Goal: Transaction & Acquisition: Download file/media

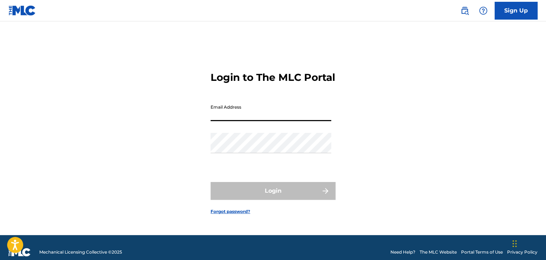
click at [253, 120] on input "Email Address" at bounding box center [270, 111] width 121 height 20
click at [225, 121] on input "Email Address" at bounding box center [270, 111] width 121 height 20
paste input "[EMAIL_ADDRESS][DOMAIN_NAME]"
type input "[EMAIL_ADDRESS][DOMAIN_NAME]"
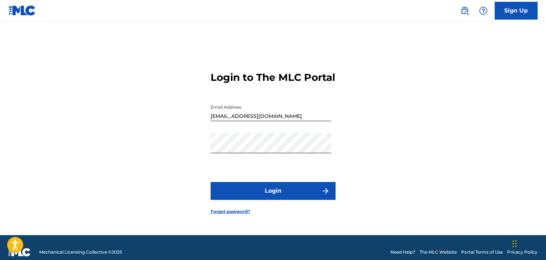
click at [293, 191] on button "Login" at bounding box center [272, 191] width 125 height 18
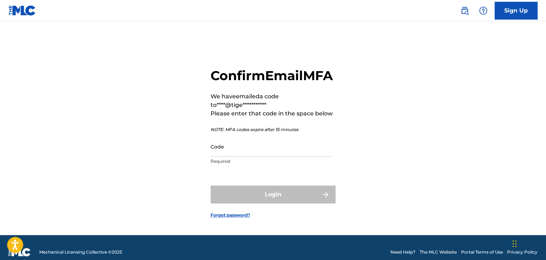
click at [263, 157] on input "Code" at bounding box center [270, 147] width 121 height 20
paste input "384790"
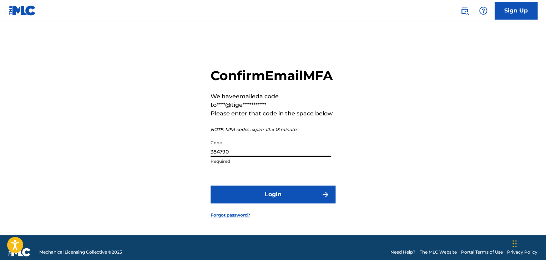
type input "384790"
click at [273, 204] on button "Login" at bounding box center [272, 195] width 125 height 18
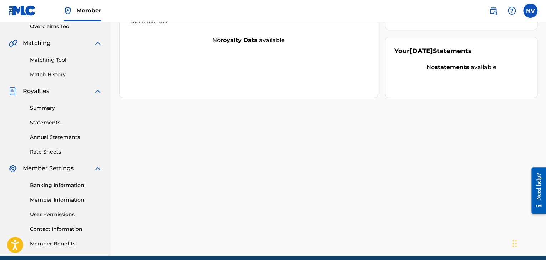
scroll to position [173, 0]
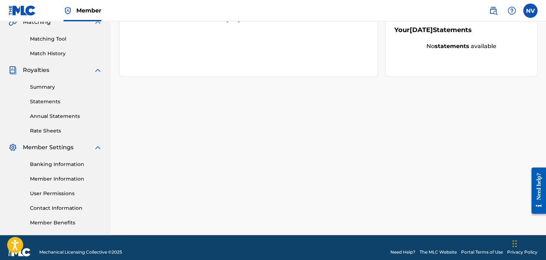
click at [45, 131] on link "Rate Sheets" at bounding box center [66, 130] width 72 height 7
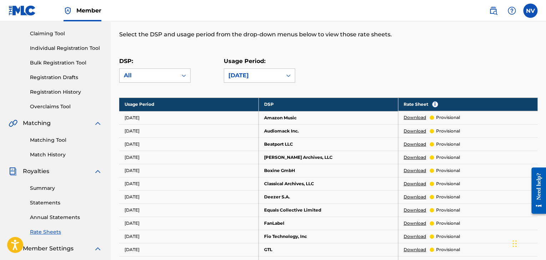
scroll to position [82, 0]
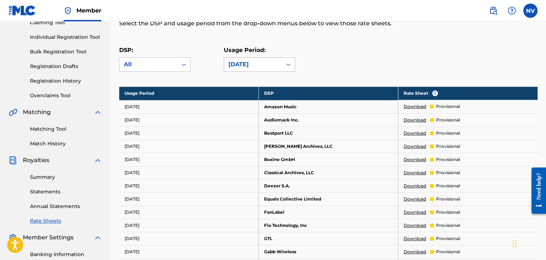
click at [283, 66] on div at bounding box center [288, 64] width 13 height 13
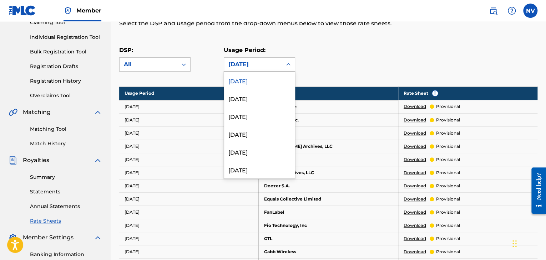
click at [274, 80] on div "[DATE]" at bounding box center [259, 81] width 71 height 18
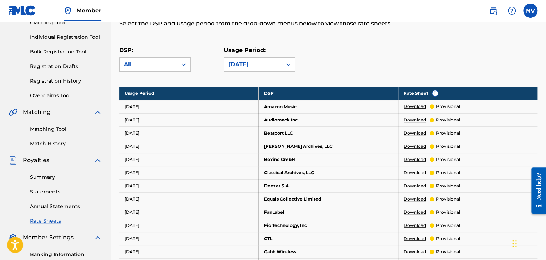
click at [415, 107] on link "Download" at bounding box center [415, 106] width 22 height 6
click at [414, 121] on link "Download" at bounding box center [415, 120] width 22 height 6
click at [409, 134] on link "Download" at bounding box center [415, 133] width 22 height 6
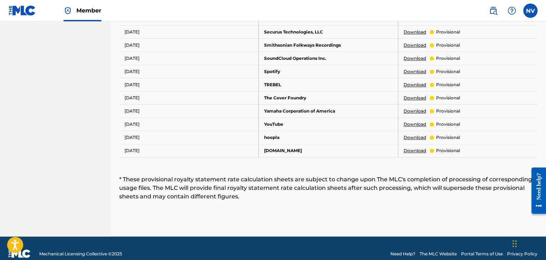
scroll to position [59, 0]
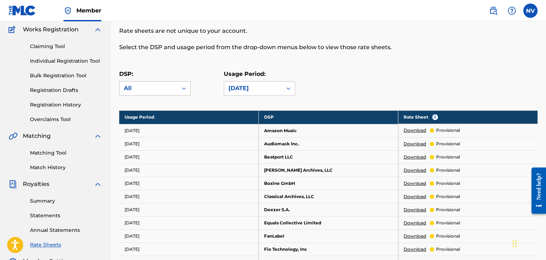
click at [173, 88] on div "All" at bounding box center [148, 88] width 49 height 9
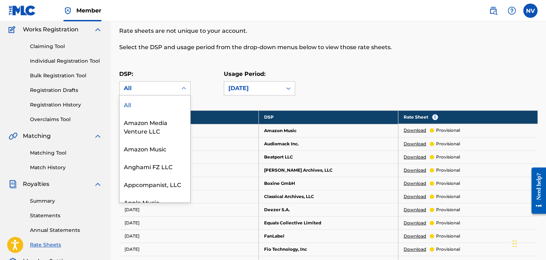
click at [181, 71] on p "DSP:" at bounding box center [154, 74] width 71 height 9
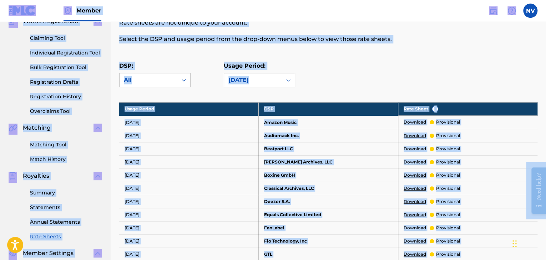
scroll to position [0, 0]
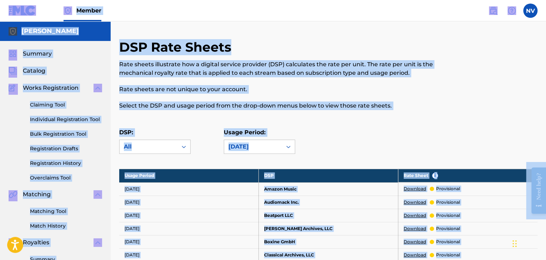
click at [450, 95] on div at bounding box center [489, 78] width 96 height 79
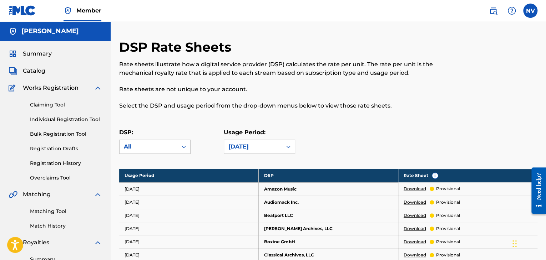
scroll to position [281, 0]
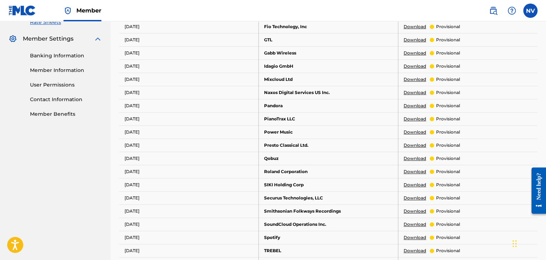
drag, startPoint x: 545, startPoint y: 124, endPoint x: 548, endPoint y: 217, distance: 93.1
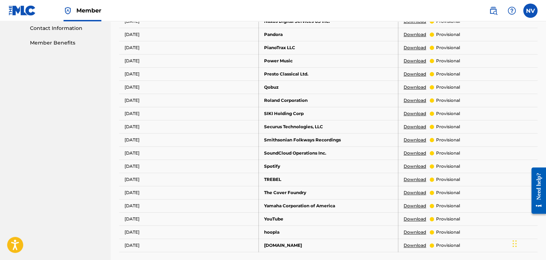
scroll to position [0, 0]
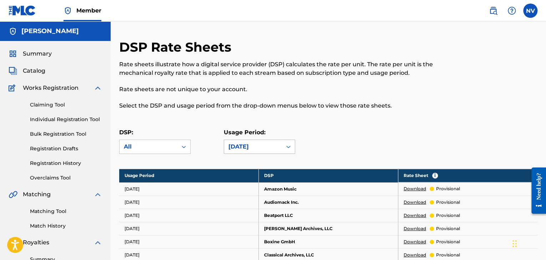
click at [277, 144] on div "[DATE]" at bounding box center [252, 147] width 49 height 9
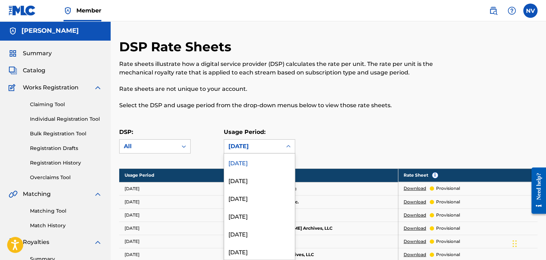
scroll to position [1, 0]
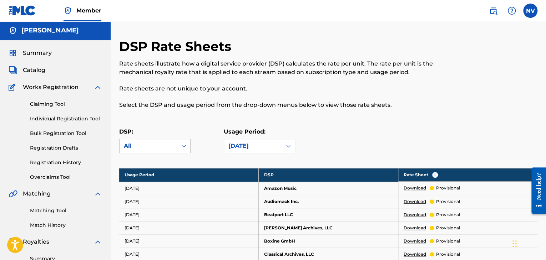
click at [307, 135] on div "Usage Period: [DATE]" at bounding box center [276, 141] width 105 height 26
click at [412, 187] on link "Download" at bounding box center [415, 188] width 22 height 6
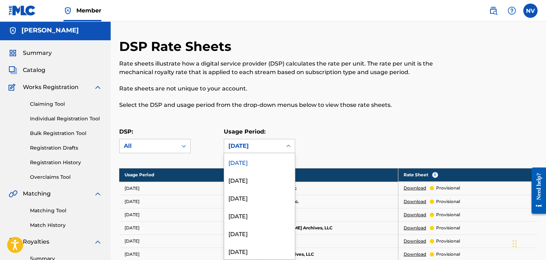
click at [284, 140] on div at bounding box center [288, 146] width 13 height 13
click at [293, 92] on p "Rate sheets are not unique to your account." at bounding box center [280, 89] width 322 height 9
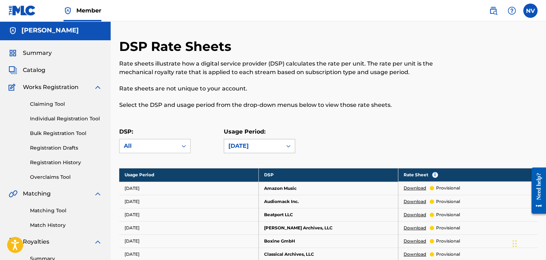
click at [267, 146] on div "[DATE]" at bounding box center [252, 146] width 49 height 9
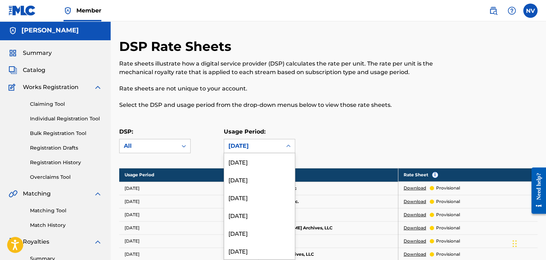
scroll to position [0, 0]
click at [259, 160] on div "[DATE]" at bounding box center [259, 162] width 71 height 18
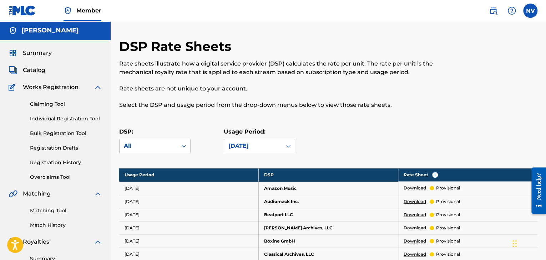
click at [362, 112] on div "DSP Rate Sheets Rate sheets illustrate how a digital service provider (DSP) cal…" at bounding box center [280, 78] width 322 height 79
click at [445, 188] on p "provisional" at bounding box center [448, 188] width 24 height 6
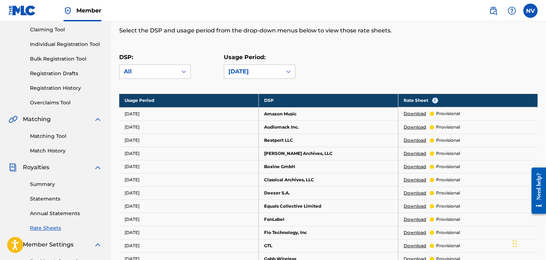
scroll to position [81, 0]
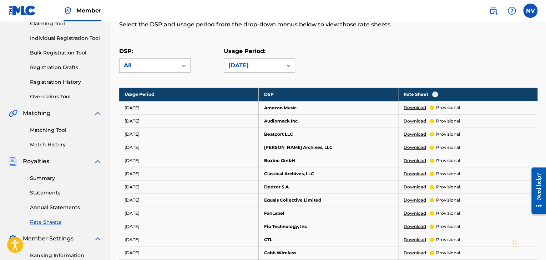
click at [274, 106] on td "Amazon Music" at bounding box center [328, 107] width 139 height 13
click at [131, 107] on td "[DATE]" at bounding box center [188, 107] width 139 height 13
